Goal: Task Accomplishment & Management: Manage account settings

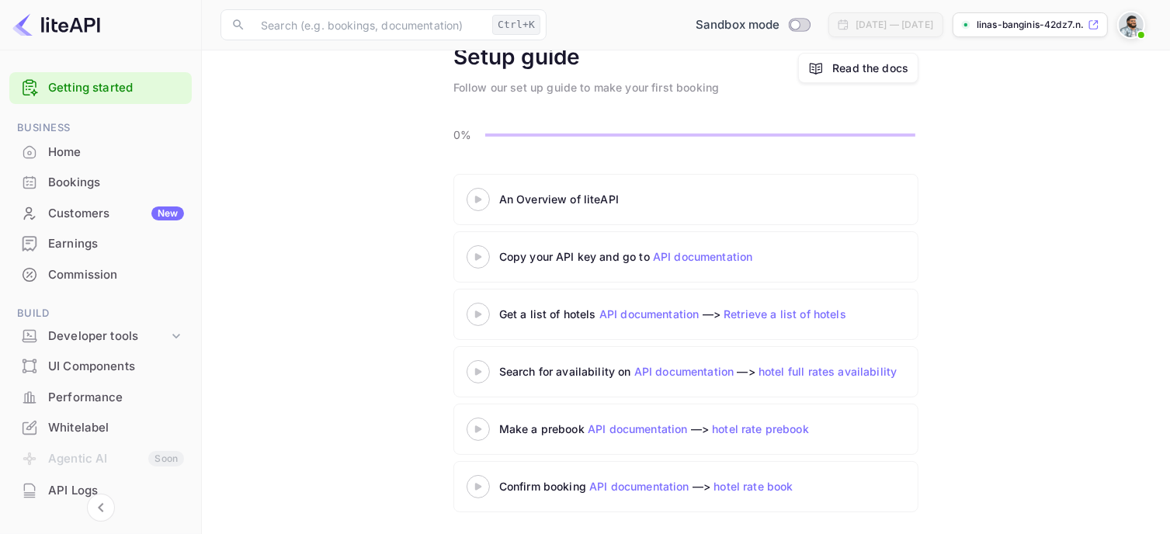
scroll to position [82, 0]
click at [82, 239] on div "Earnings" at bounding box center [116, 244] width 136 height 18
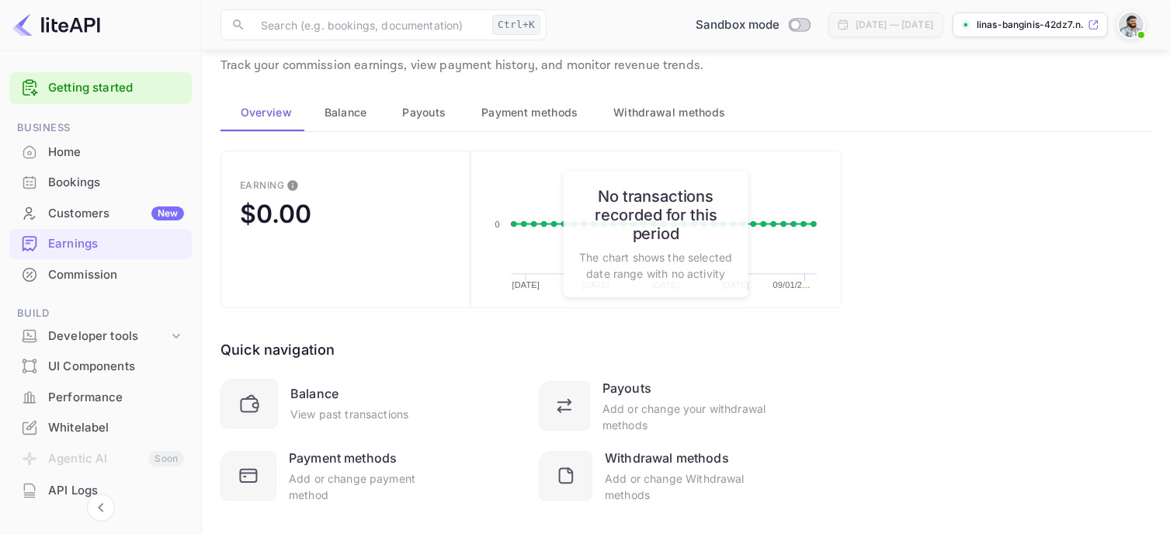
scroll to position [72, 0]
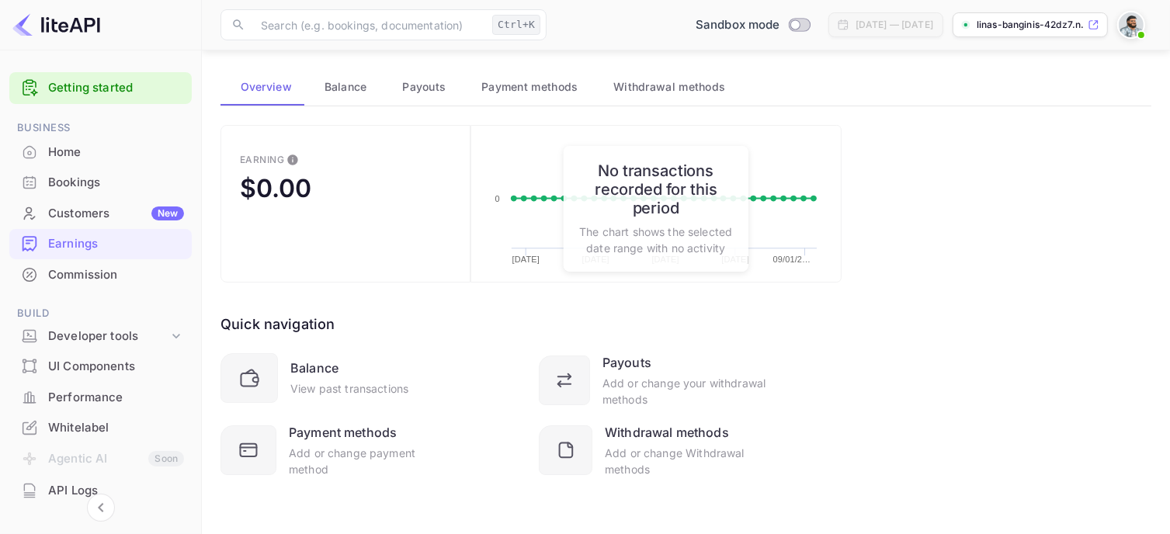
click at [496, 78] on span "Payment methods" at bounding box center [529, 87] width 97 height 19
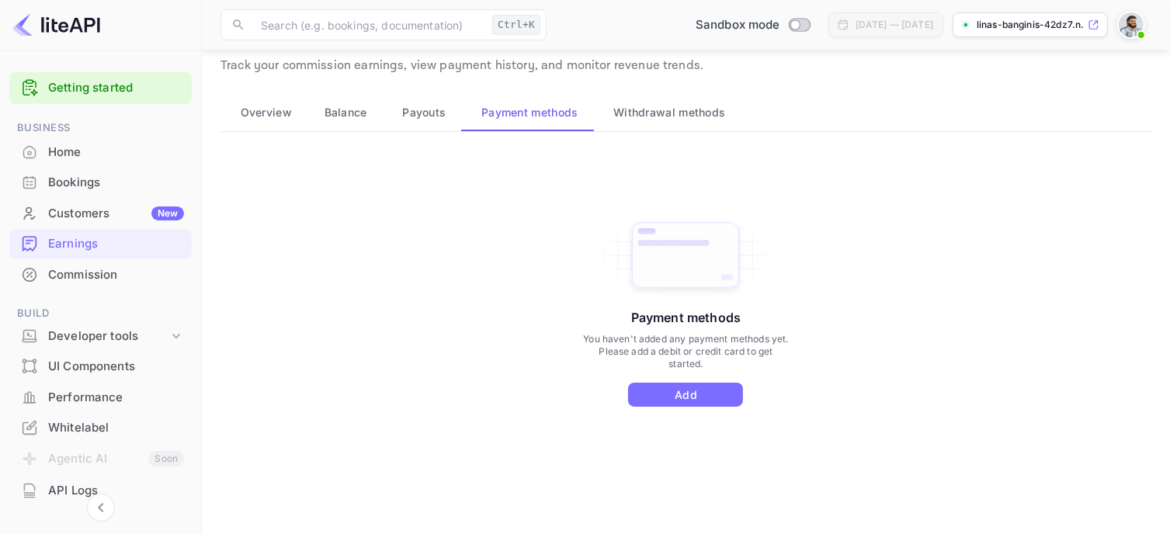
scroll to position [46, 0]
click at [680, 117] on span "Withdrawal methods" at bounding box center [669, 113] width 112 height 19
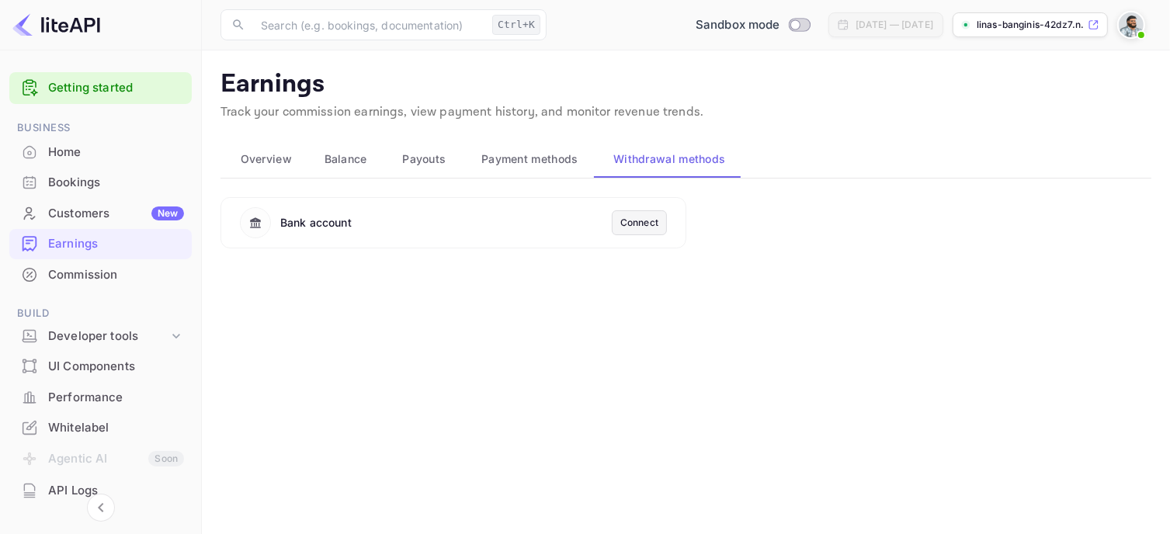
scroll to position [0, 0]
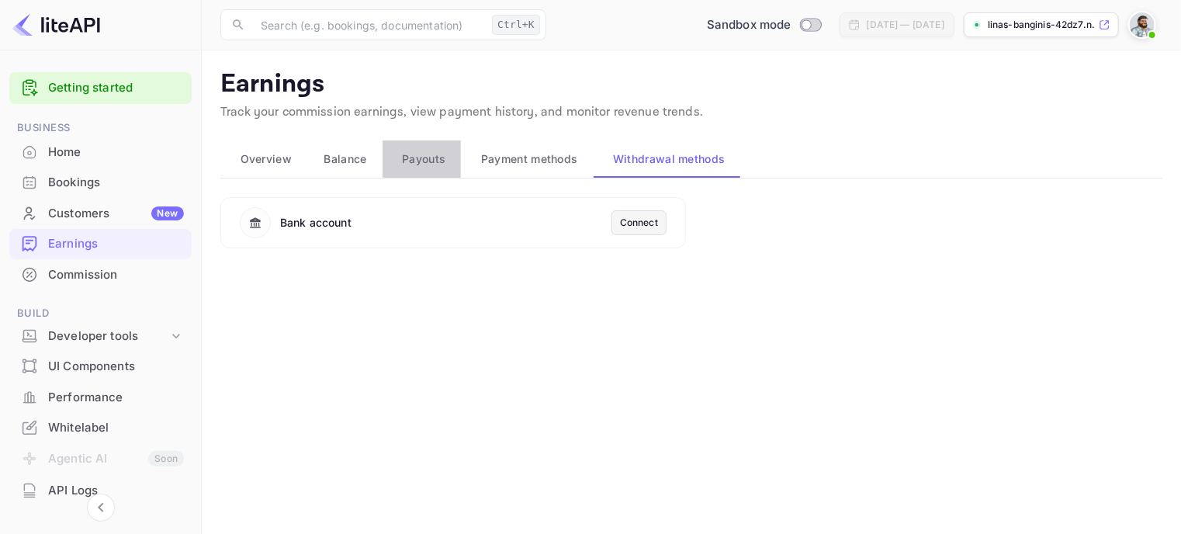
click at [417, 176] on button "Payouts" at bounding box center [422, 158] width 79 height 37
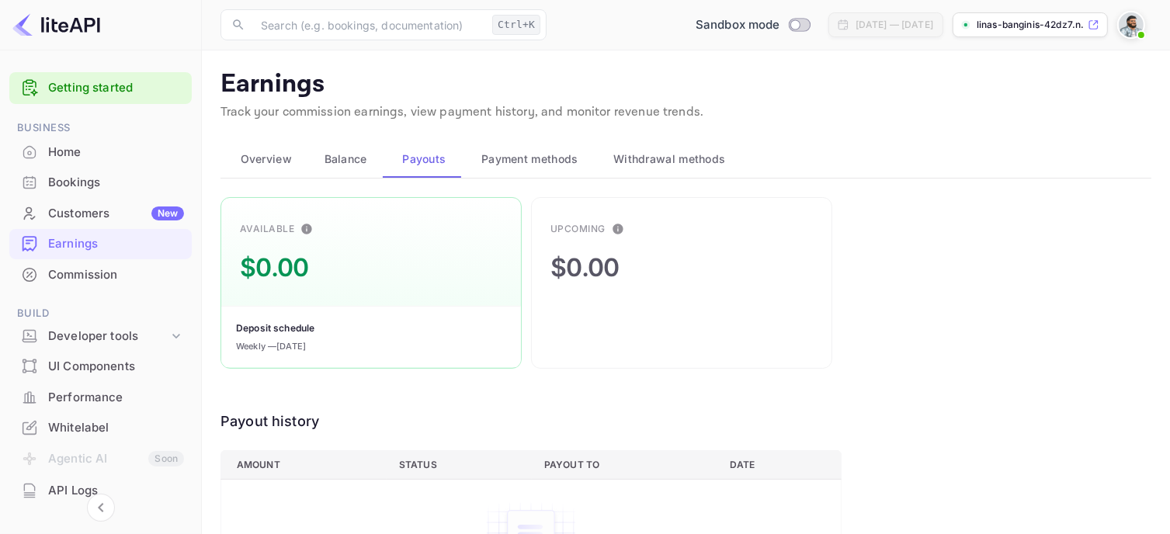
click at [333, 155] on span "Balance" at bounding box center [345, 159] width 43 height 19
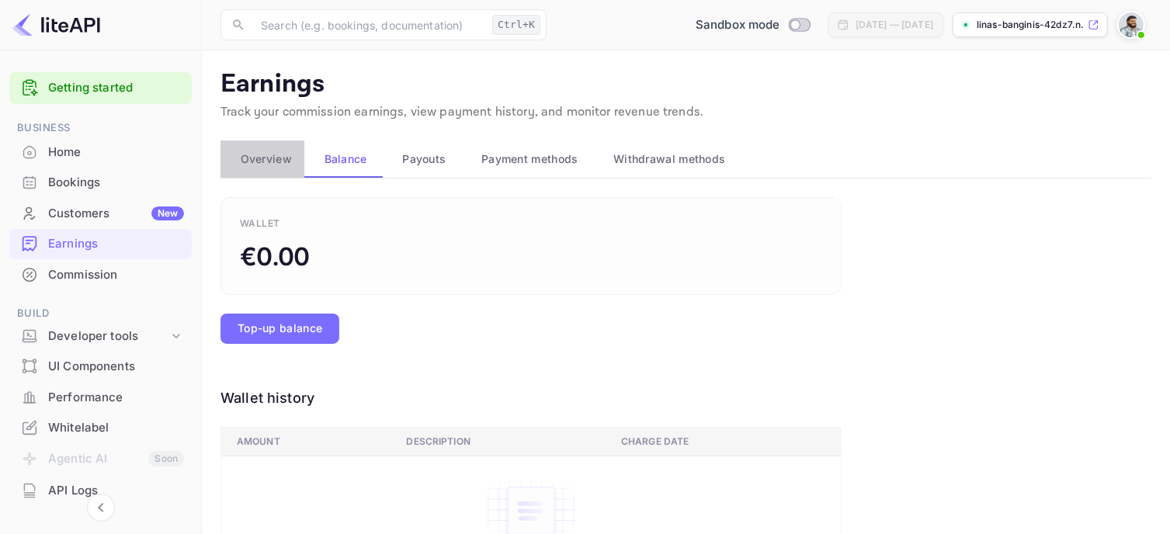
click at [272, 167] on span "Overview" at bounding box center [266, 159] width 51 height 19
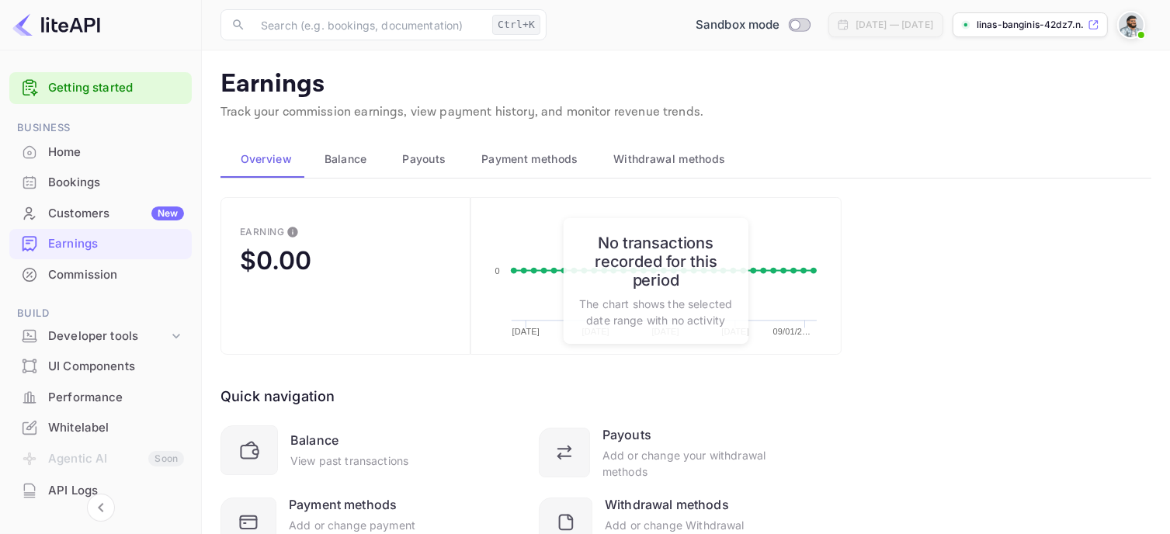
click at [1131, 24] on img at bounding box center [1131, 24] width 25 height 25
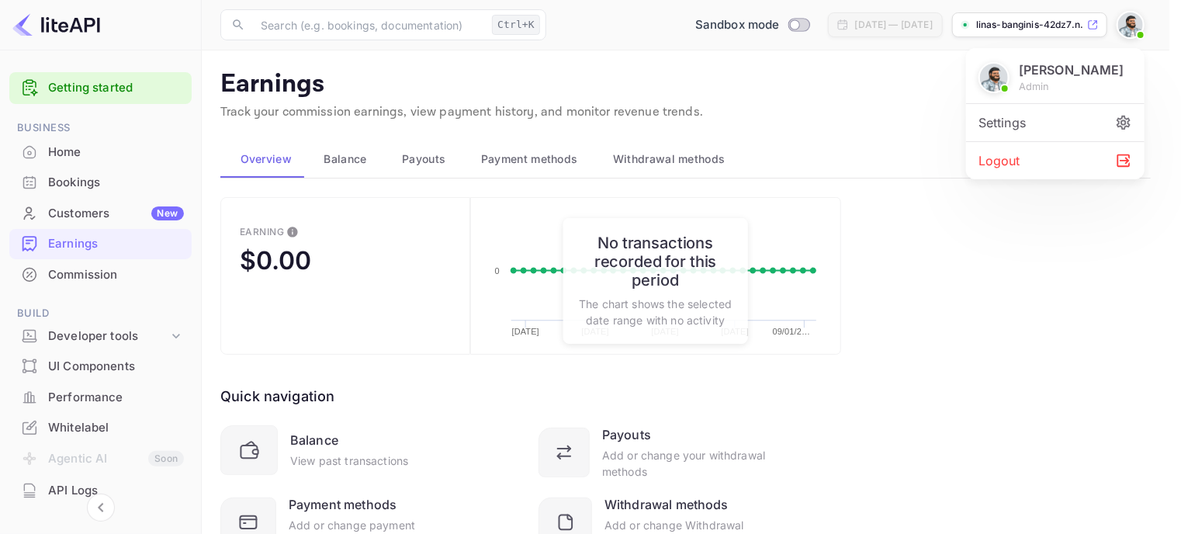
click at [68, 366] on div at bounding box center [590, 267] width 1181 height 534
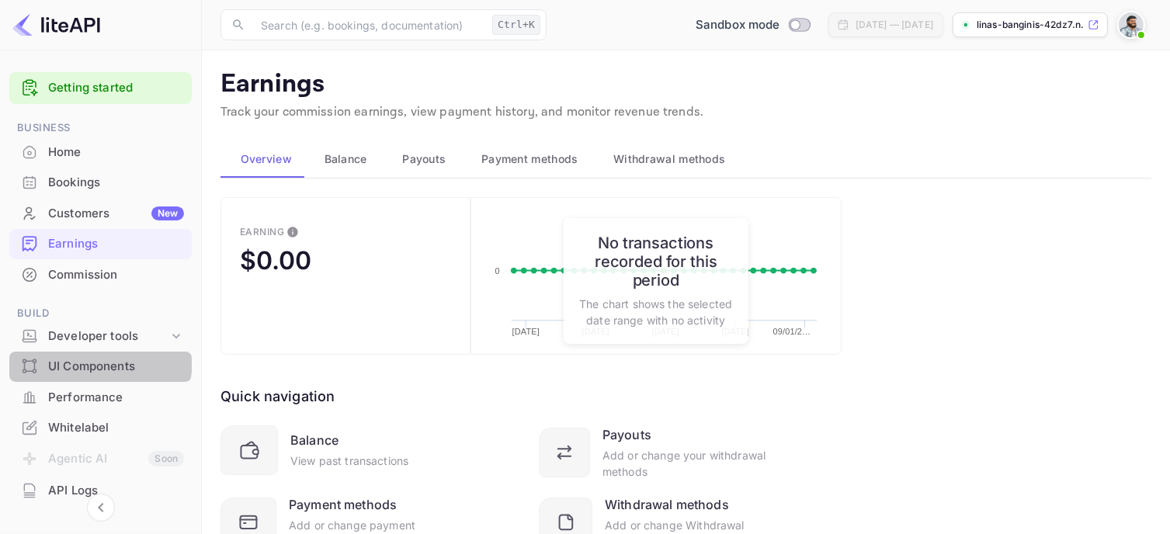
click at [92, 359] on div "UI Components" at bounding box center [116, 367] width 136 height 18
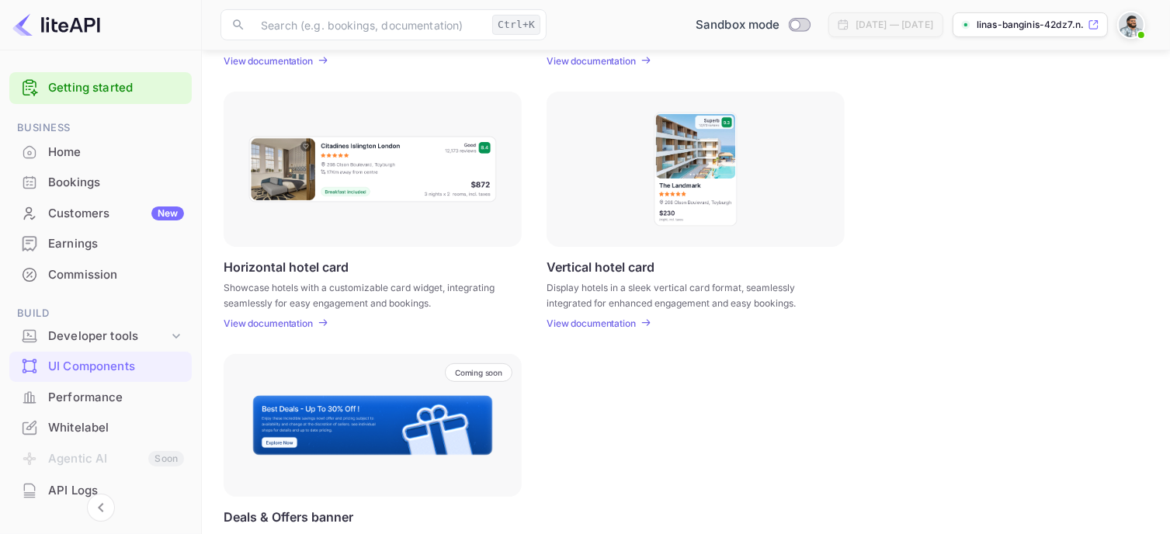
scroll to position [512, 0]
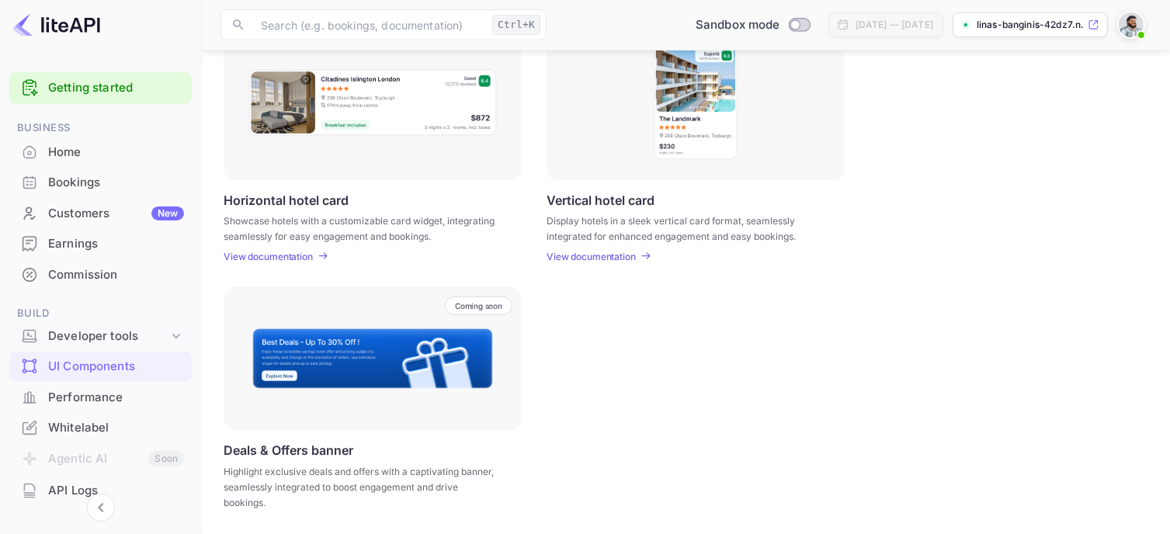
click at [95, 338] on div "Developer tools" at bounding box center [108, 337] width 120 height 18
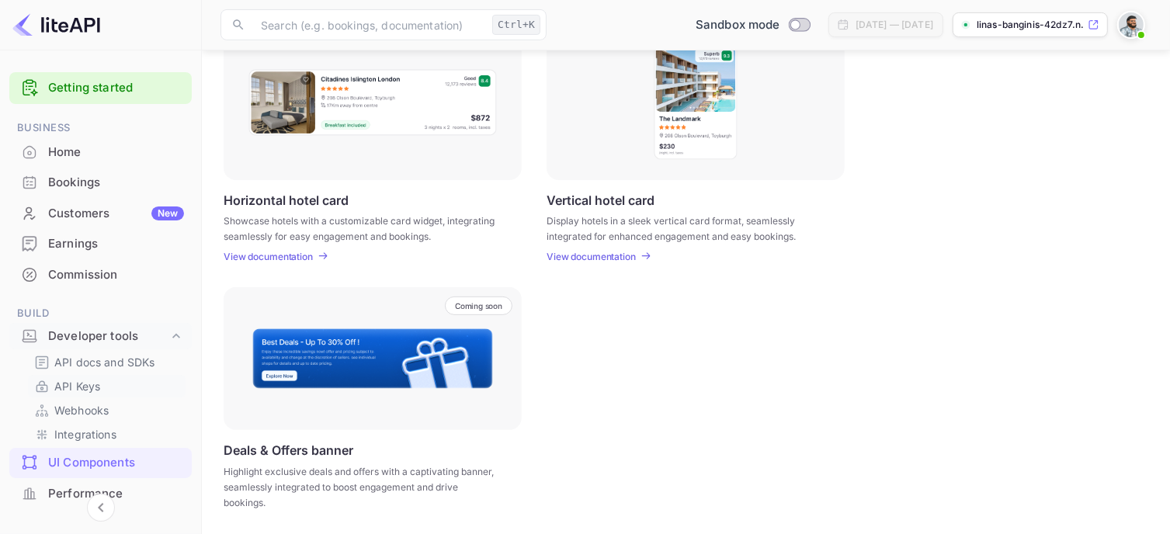
click at [86, 387] on p "API Keys" at bounding box center [77, 386] width 46 height 16
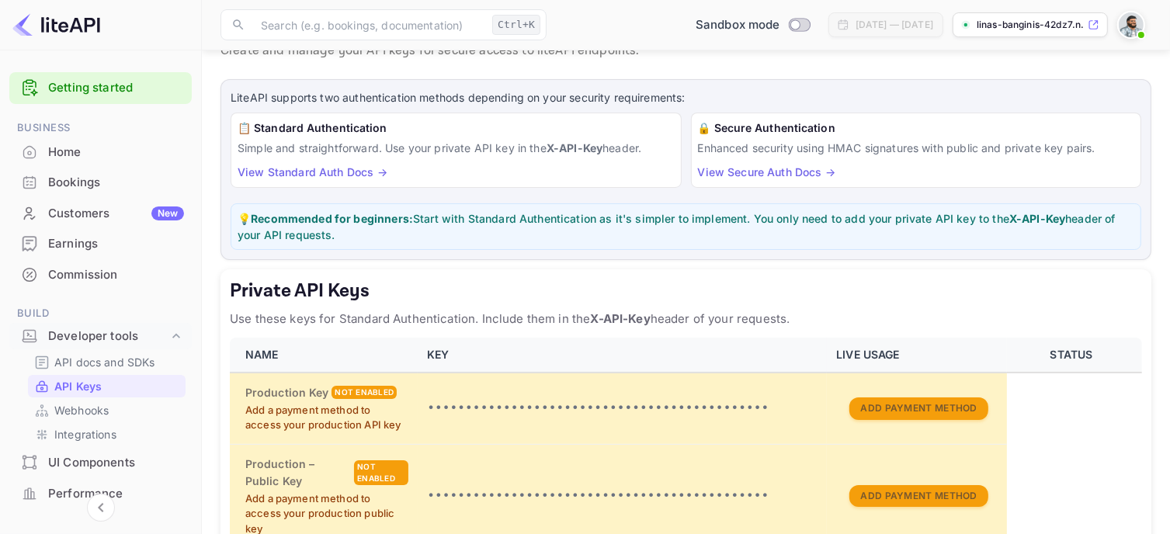
scroll to position [155, 0]
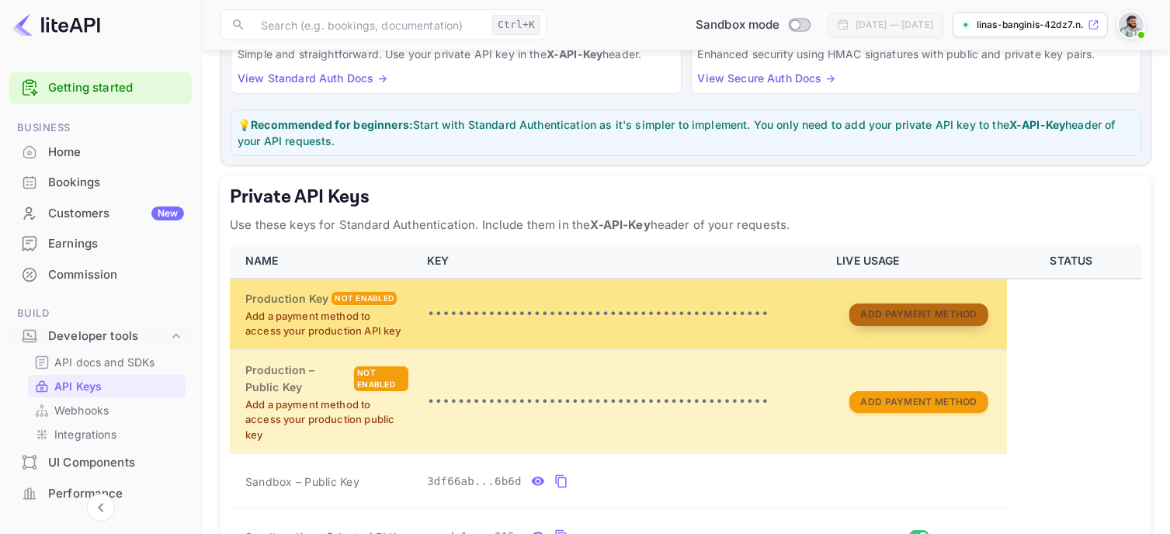
click at [869, 317] on button "Add Payment Method" at bounding box center [918, 314] width 138 height 23
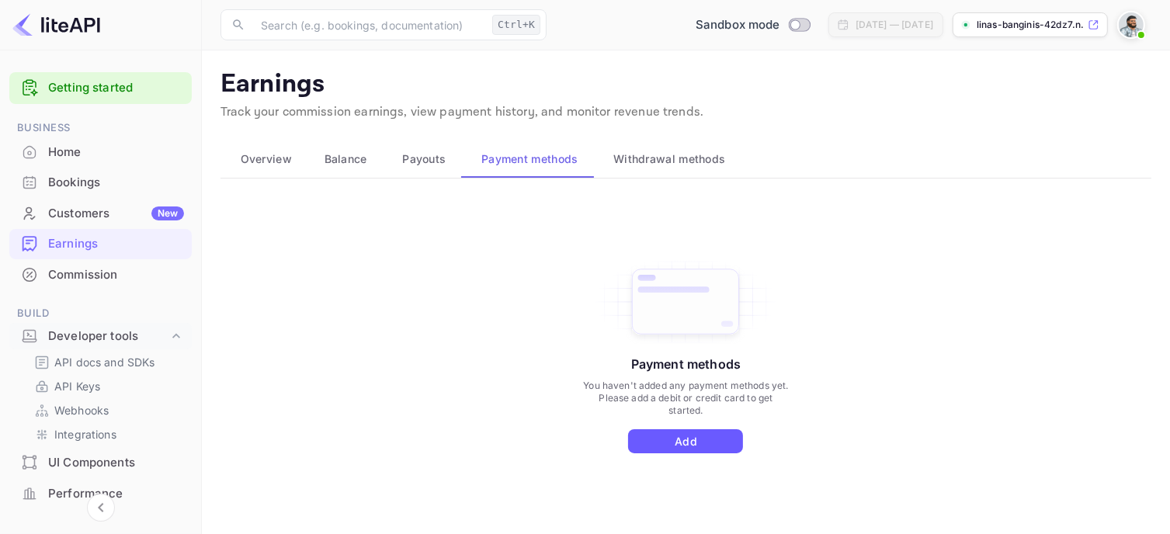
click at [667, 431] on button "Add" at bounding box center [685, 441] width 115 height 24
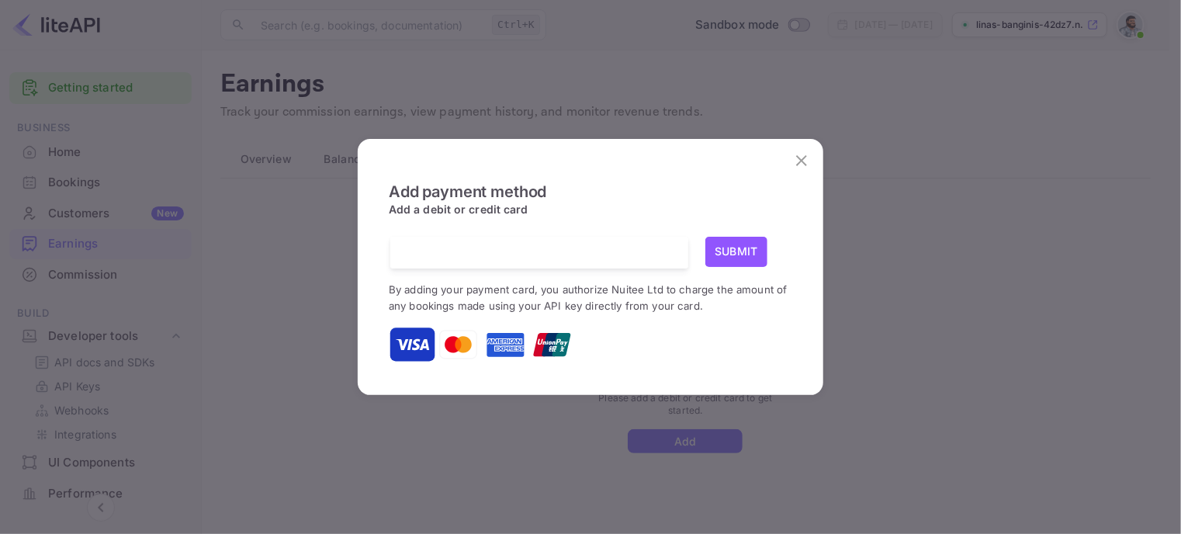
click at [555, 267] on div at bounding box center [545, 253] width 286 height 32
click at [729, 242] on button "Submit" at bounding box center [737, 252] width 62 height 30
click at [723, 255] on button "Submit" at bounding box center [737, 252] width 62 height 30
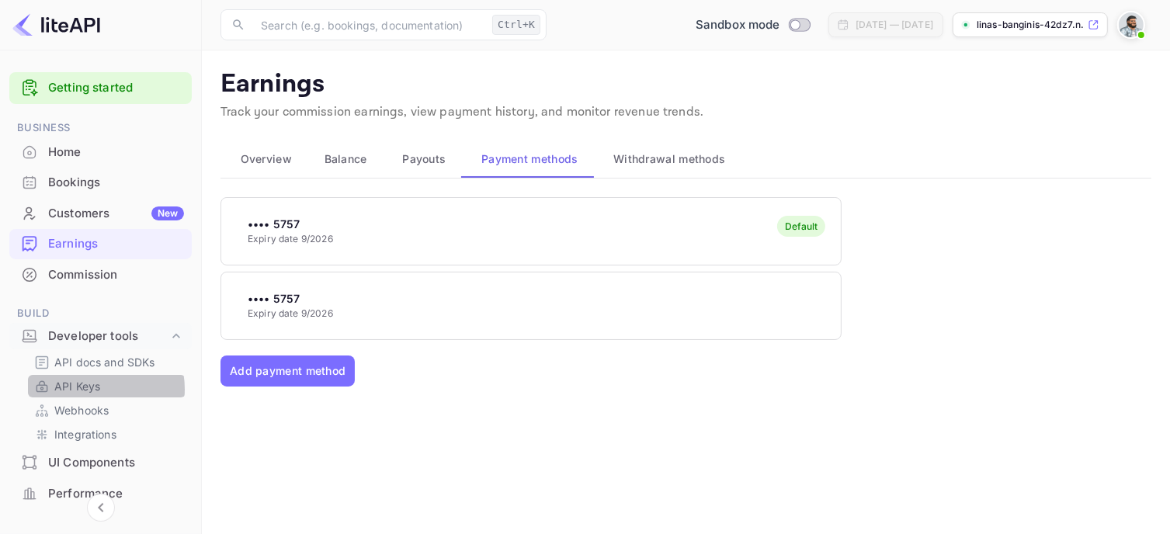
click at [90, 389] on p "API Keys" at bounding box center [77, 386] width 46 height 16
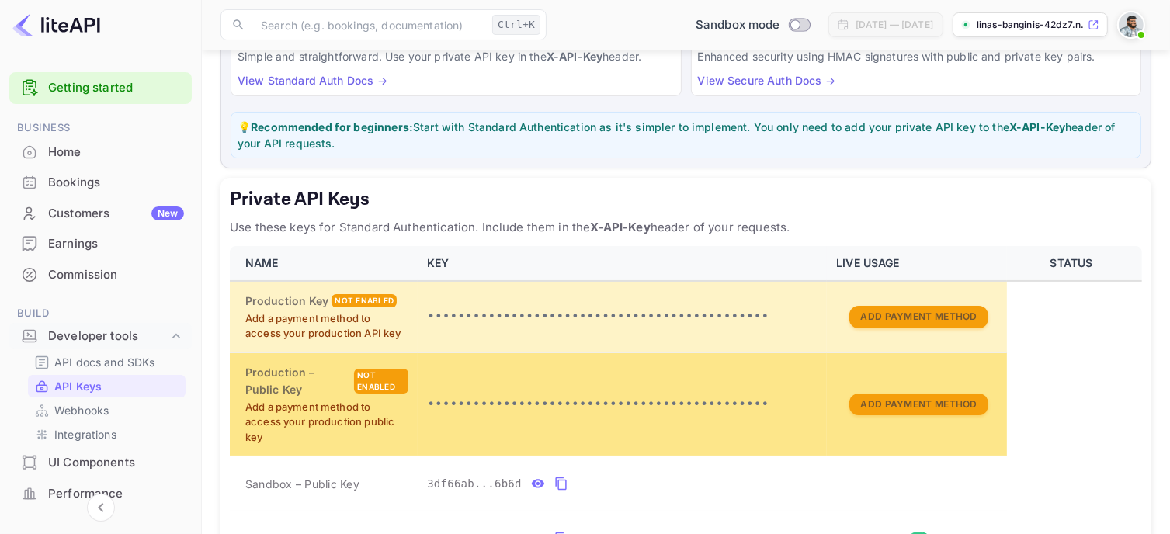
scroll to position [155, 0]
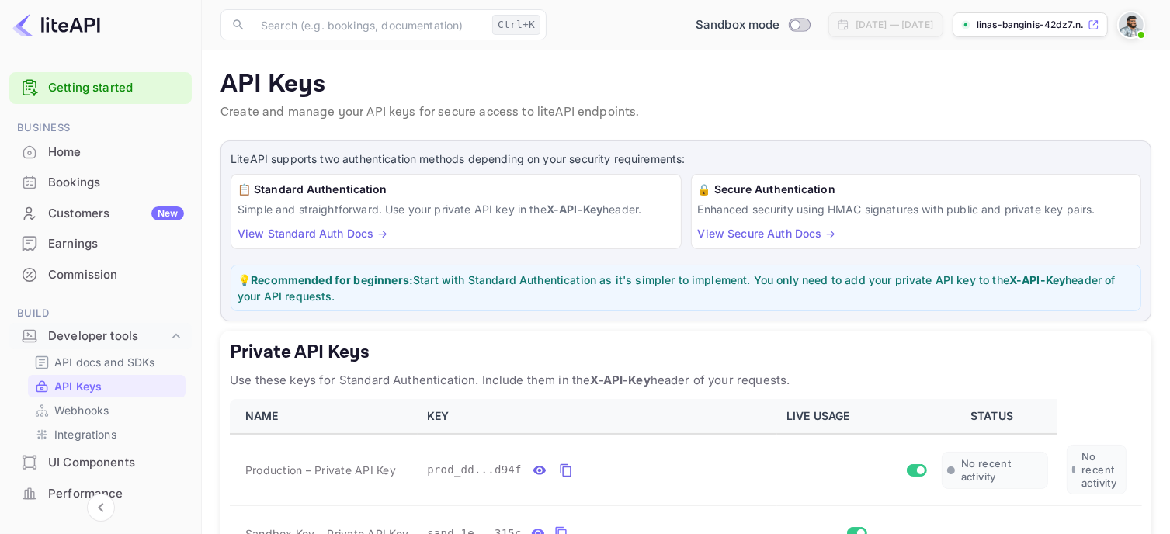
click at [994, 110] on p "Create and manage your API keys for secure access to liteAPI endpoints." at bounding box center [685, 112] width 931 height 19
